Goal: Navigation & Orientation: Find specific page/section

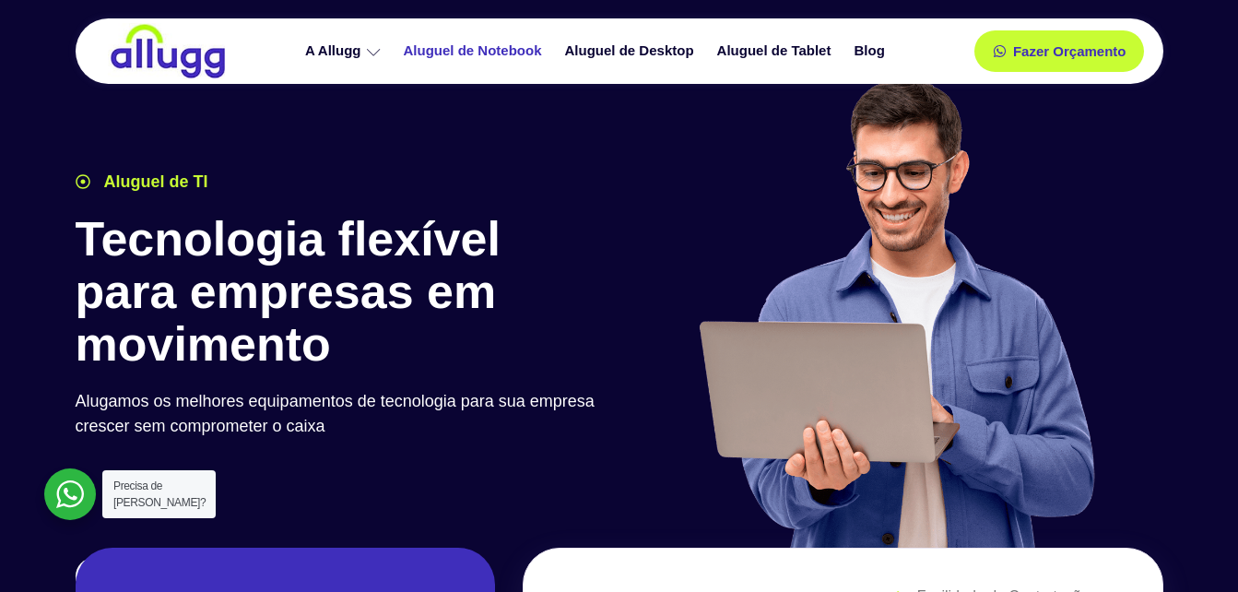
click at [464, 51] on link "Aluguel de Notebook" at bounding box center [475, 51] width 161 height 32
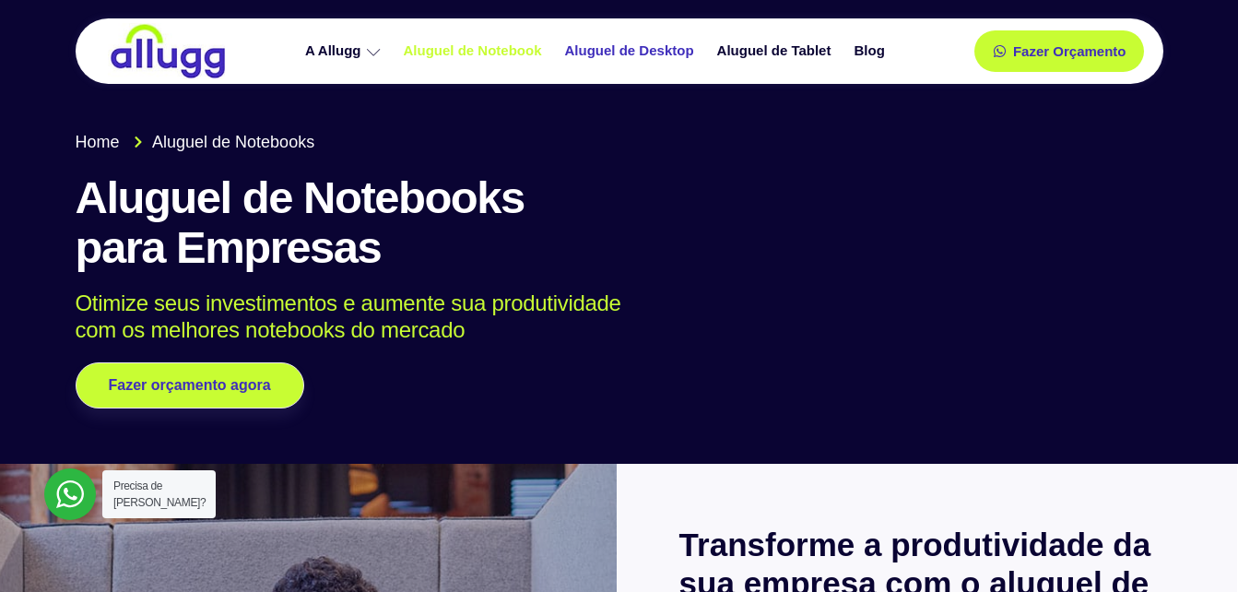
click at [631, 49] on link "Aluguel de Desktop" at bounding box center [632, 51] width 152 height 32
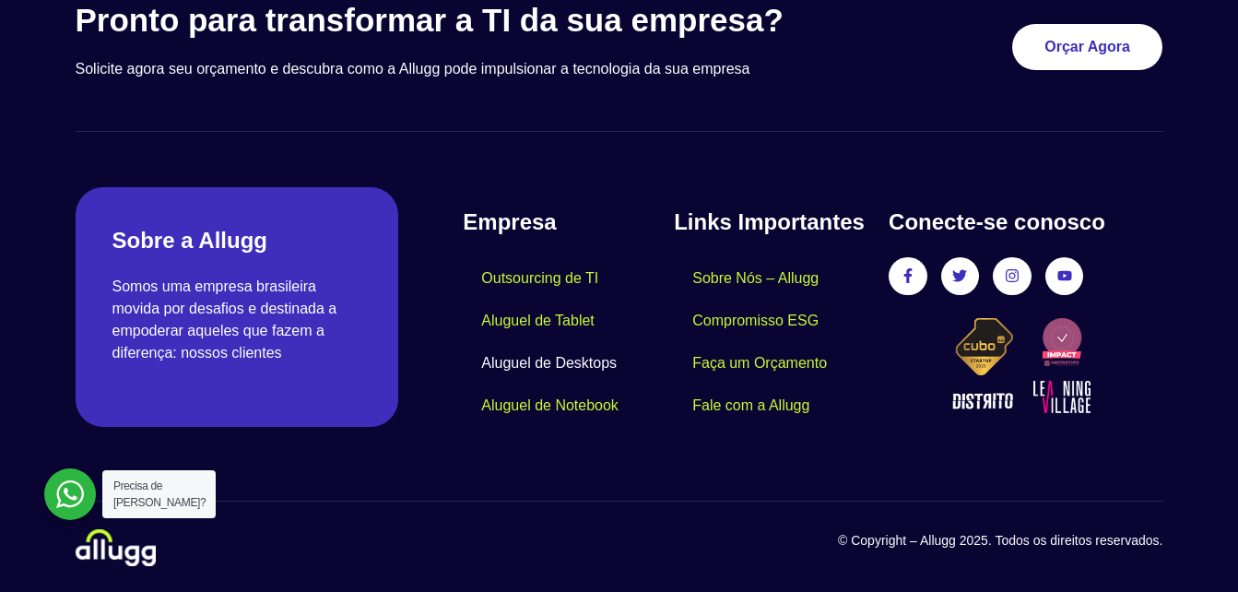
scroll to position [4282, 0]
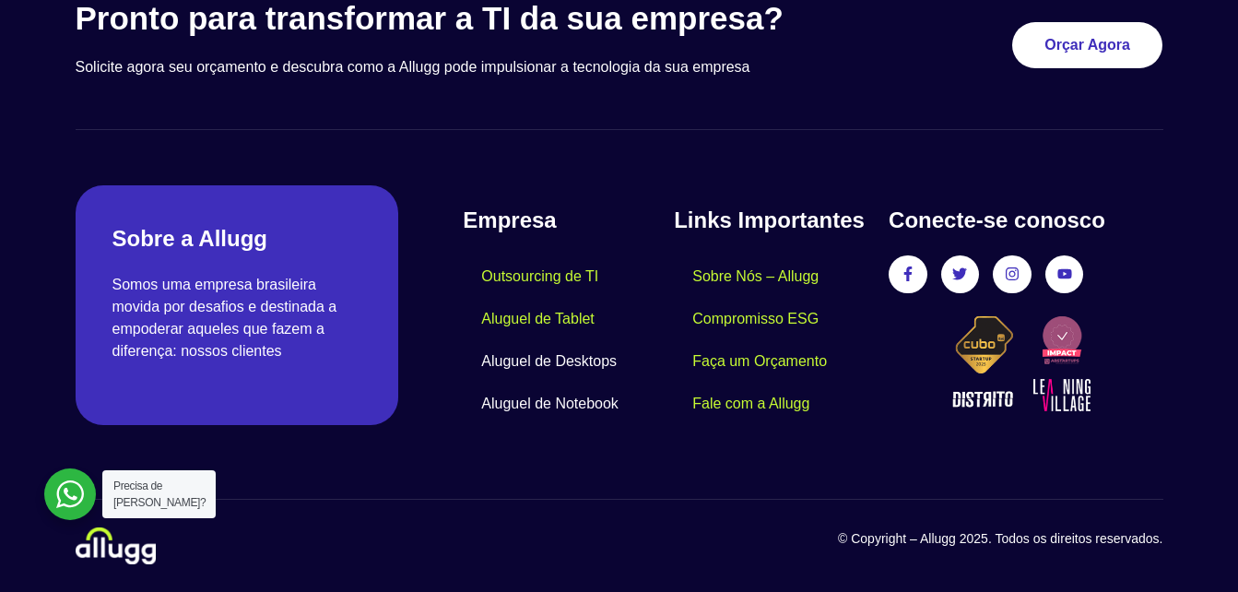
click at [572, 401] on link "Aluguel de Notebook" at bounding box center [550, 404] width 174 height 42
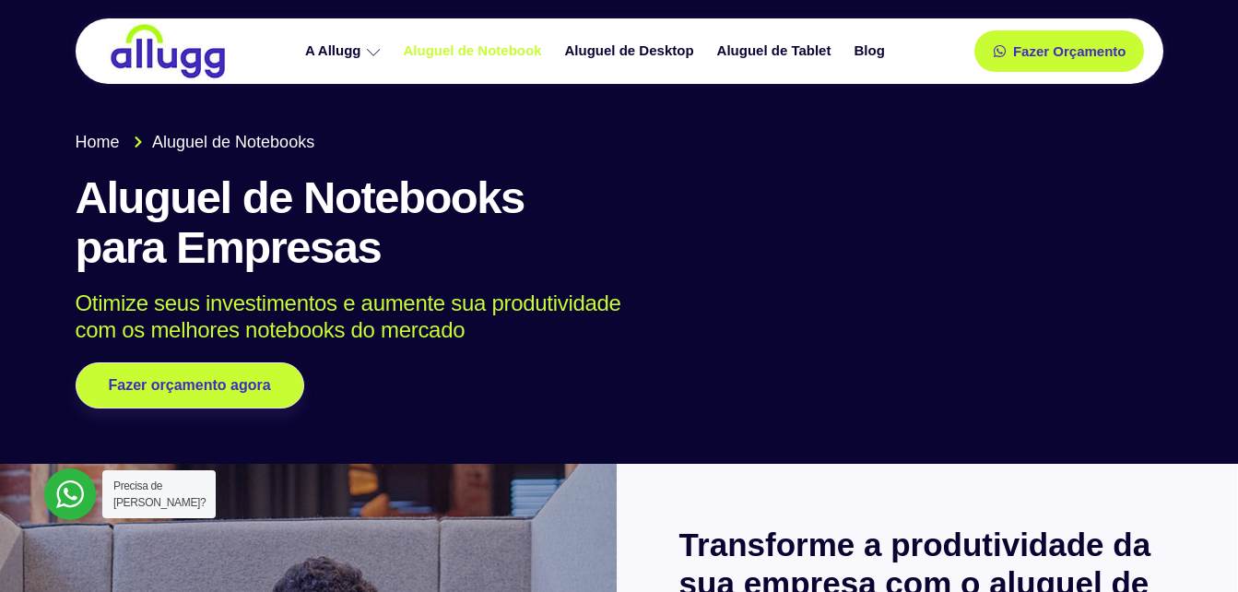
click at [609, 183] on h1 "Aluguel de Notebooks para Empresas" at bounding box center [620, 223] width 1088 height 100
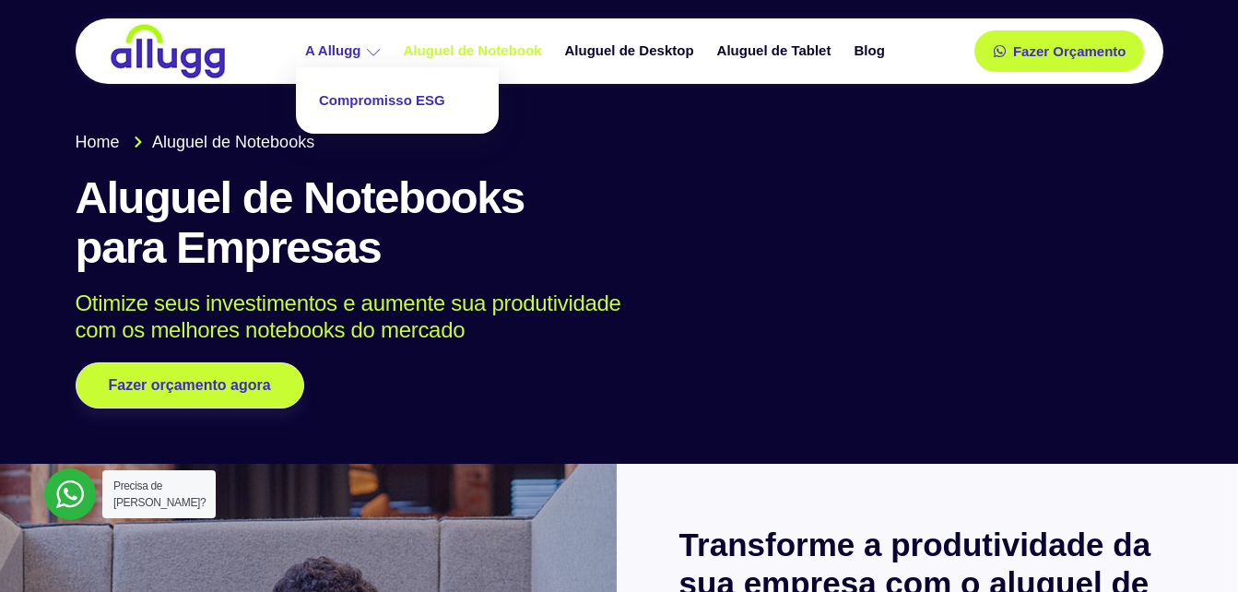
click at [351, 102] on link "Compromisso ESG" at bounding box center [397, 101] width 184 height 49
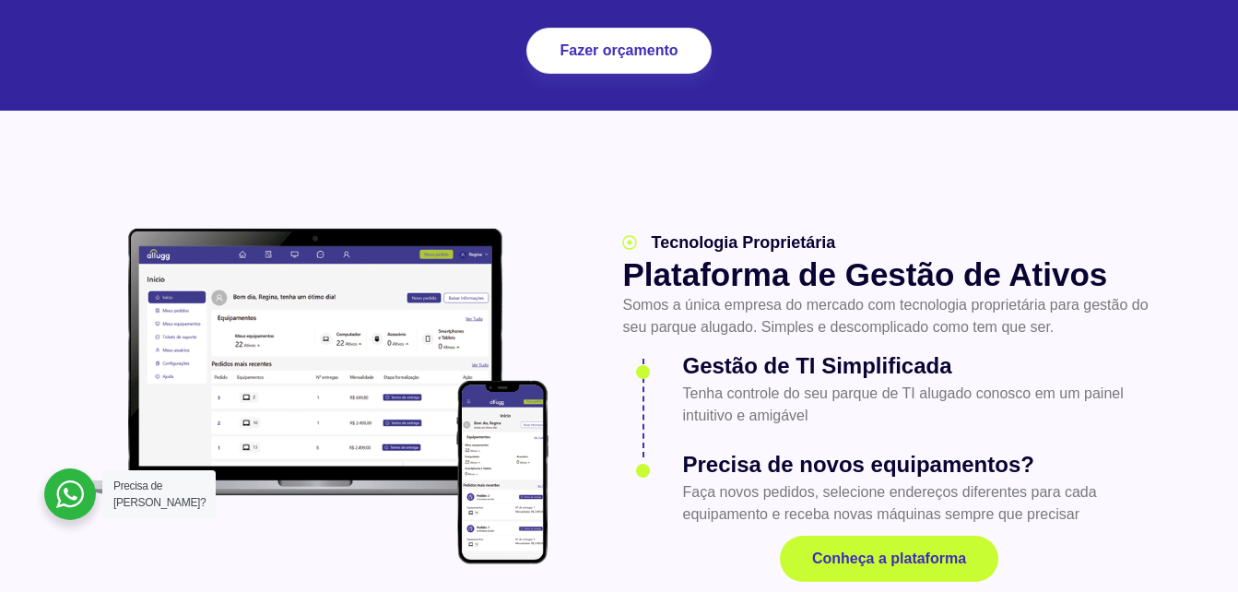
scroll to position [2212, 0]
